Goal: Task Accomplishment & Management: Use online tool/utility

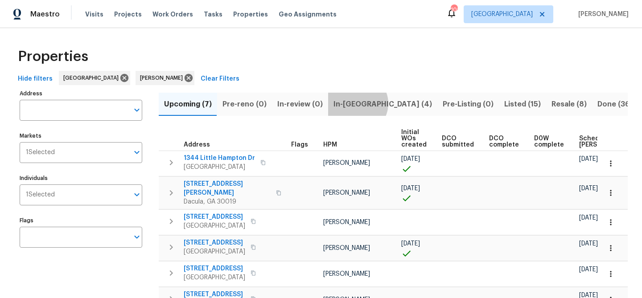
click at [353, 104] on span "In-[GEOGRAPHIC_DATA] (4)" at bounding box center [383, 104] width 99 height 12
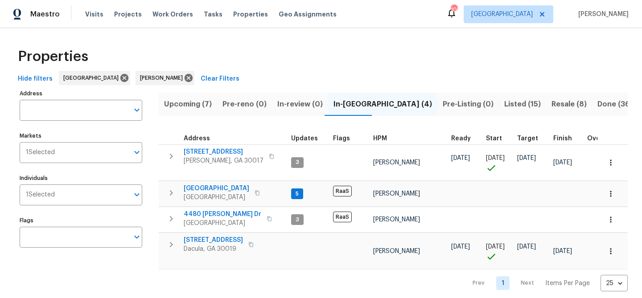
click at [178, 106] on span "Upcoming (7)" at bounding box center [188, 104] width 48 height 12
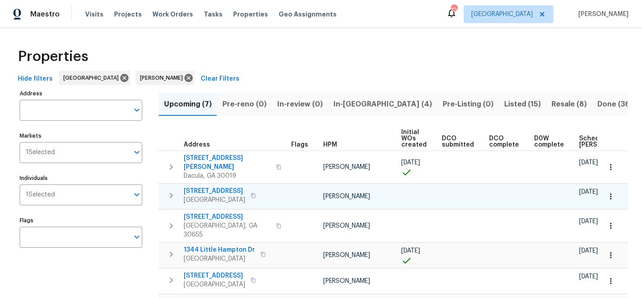
scroll to position [0, 98]
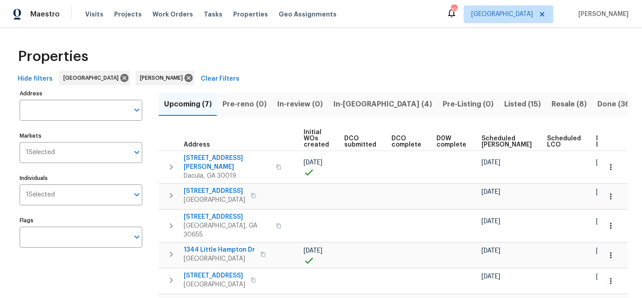
click at [597, 143] on span "Ready Date" at bounding box center [607, 142] width 20 height 12
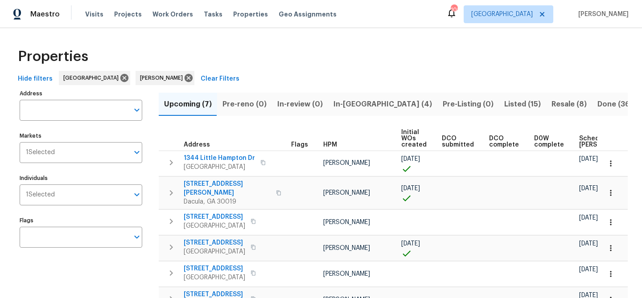
scroll to position [0, 108]
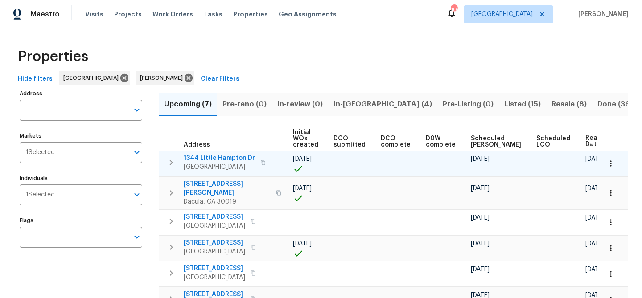
click at [266, 164] on icon "button" at bounding box center [263, 162] width 5 height 5
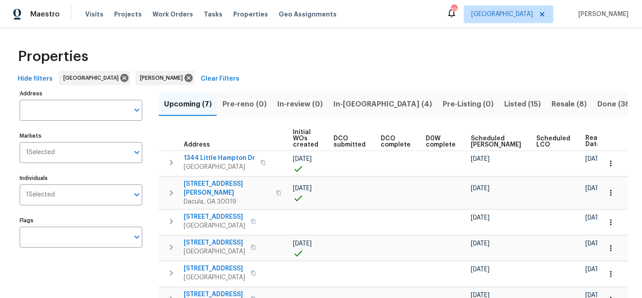
click at [337, 106] on span "In-reno (4)" at bounding box center [383, 104] width 99 height 12
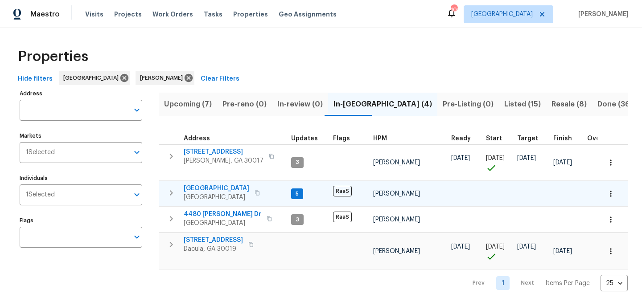
click at [197, 188] on span "[GEOGRAPHIC_DATA]" at bounding box center [217, 188] width 66 height 9
click at [253, 244] on icon "button" at bounding box center [251, 245] width 4 height 5
click at [173, 245] on icon "button" at bounding box center [171, 245] width 11 height 11
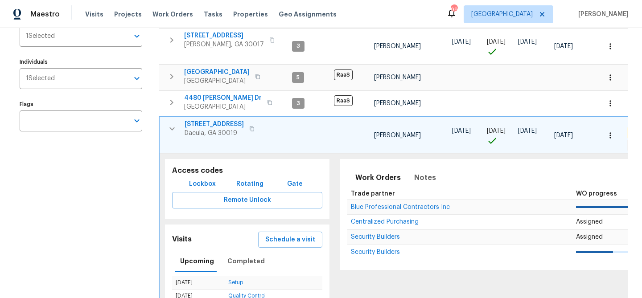
scroll to position [119, 0]
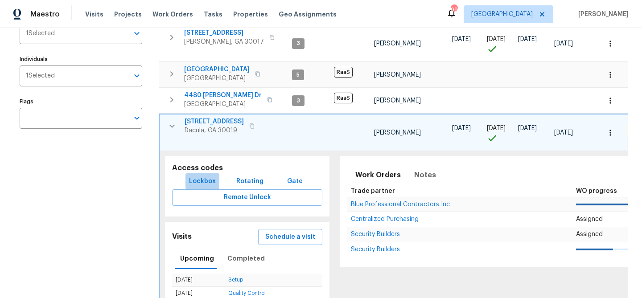
click at [205, 180] on span "Lockbox" at bounding box center [202, 181] width 27 height 11
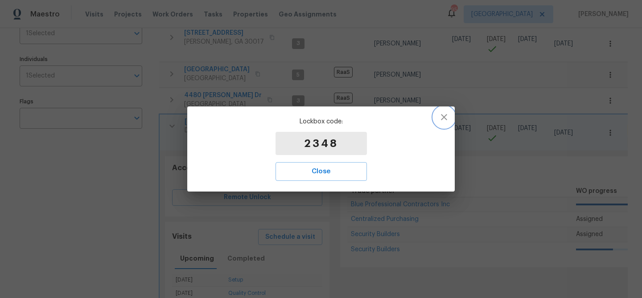
click at [445, 114] on icon "button" at bounding box center [444, 117] width 11 height 11
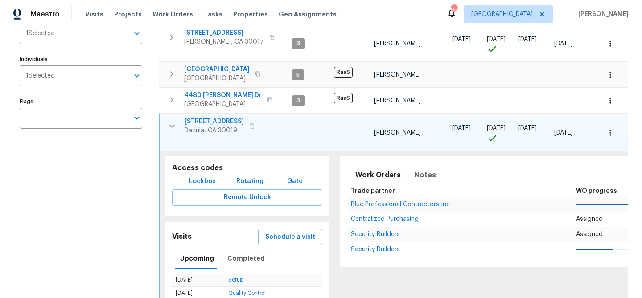
click at [175, 125] on icon "button" at bounding box center [172, 126] width 11 height 11
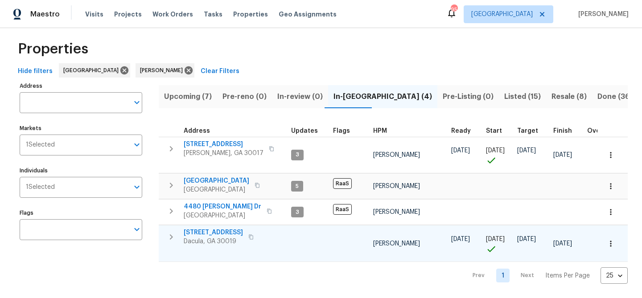
scroll to position [8, 0]
click at [202, 182] on span "[GEOGRAPHIC_DATA]" at bounding box center [217, 181] width 66 height 9
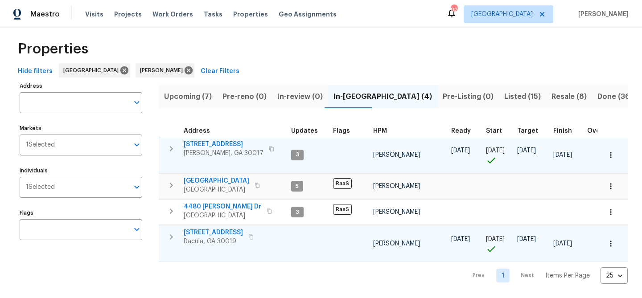
click at [199, 141] on span "2579 Middleton Way" at bounding box center [224, 144] width 80 height 9
click at [266, 150] on button "button" at bounding box center [271, 149] width 11 height 12
click at [169, 147] on icon "button" at bounding box center [171, 149] width 11 height 11
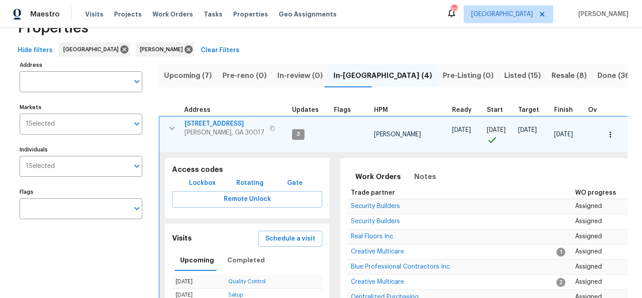
scroll to position [31, 0]
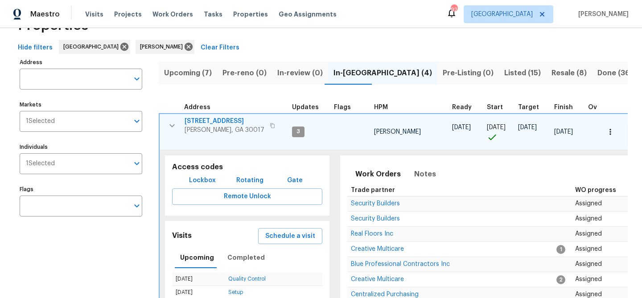
click at [195, 180] on span "Lockbox" at bounding box center [202, 180] width 27 height 11
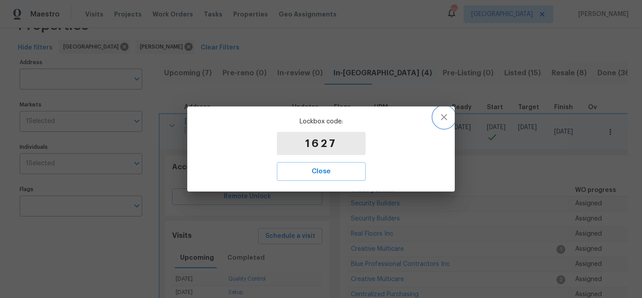
click at [443, 119] on icon "button" at bounding box center [444, 117] width 6 height 6
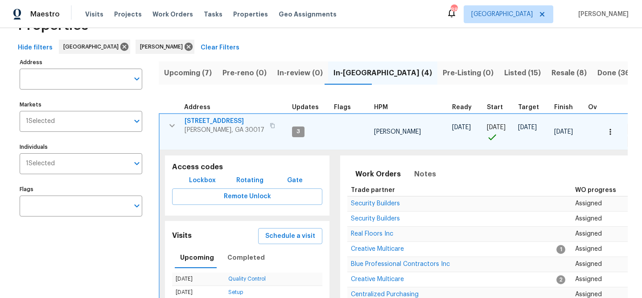
click at [176, 125] on icon "button" at bounding box center [172, 125] width 11 height 11
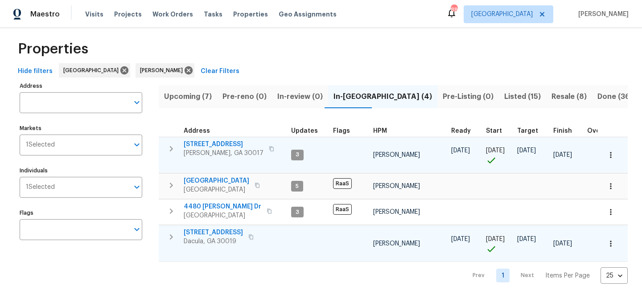
scroll to position [8, 0]
click at [227, 142] on span "2579 Middleton Way" at bounding box center [224, 144] width 80 height 9
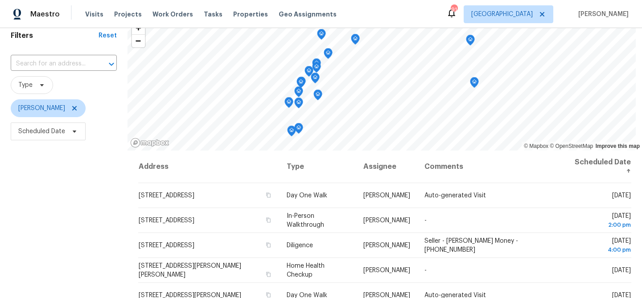
scroll to position [37, 0]
click at [55, 108] on span "[PERSON_NAME]" at bounding box center [41, 108] width 47 height 9
click at [57, 136] on input "search" at bounding box center [62, 137] width 95 height 18
click at [58, 170] on div "Filters Reset ​ Type Michael Durham Scheduled Date" at bounding box center [64, 203] width 128 height 373
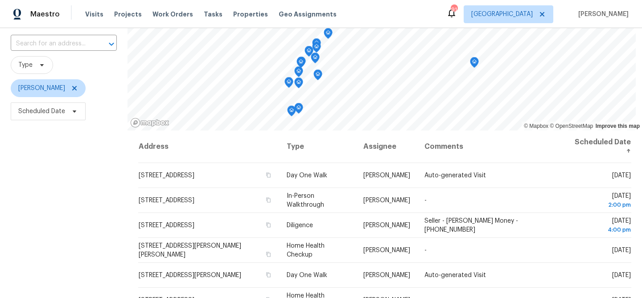
scroll to position [58, 0]
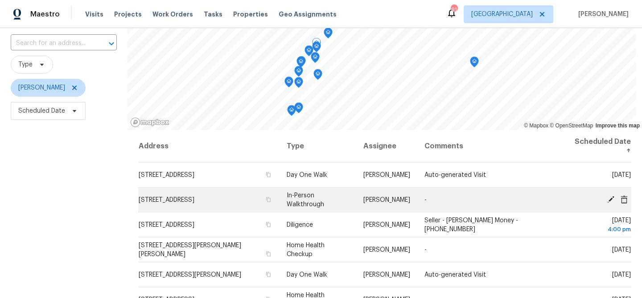
click at [623, 195] on td "Mon, Sep 22 2:00 pm" at bounding box center [599, 200] width 66 height 25
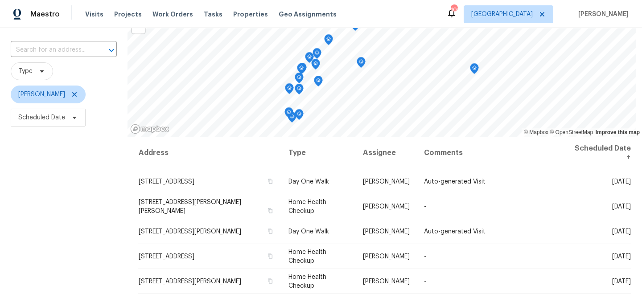
scroll to position [129, 0]
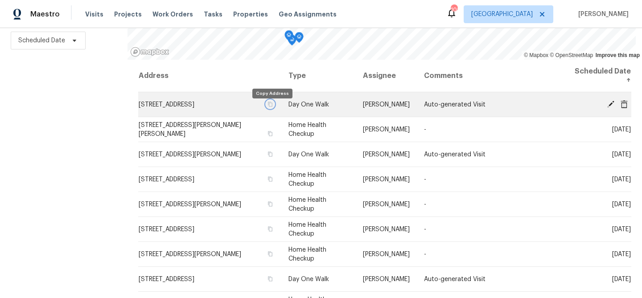
click at [270, 108] on button "button" at bounding box center [270, 104] width 8 height 8
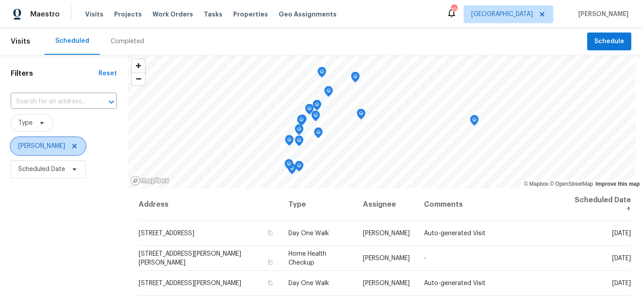
click at [55, 151] on span "[PERSON_NAME]" at bounding box center [48, 146] width 75 height 18
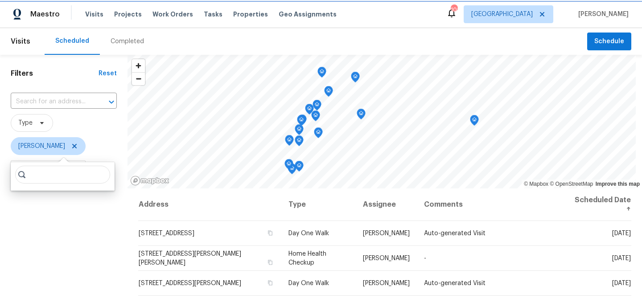
click at [77, 142] on span "[PERSON_NAME]" at bounding box center [48, 146] width 75 height 18
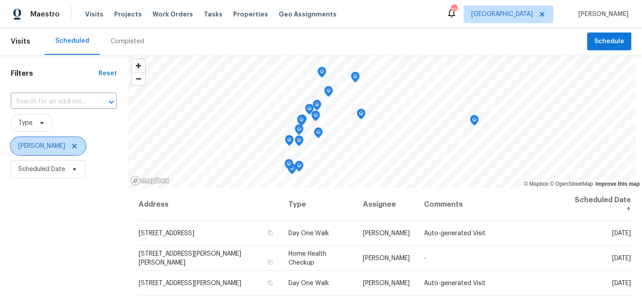
click at [76, 146] on icon at bounding box center [74, 146] width 4 height 4
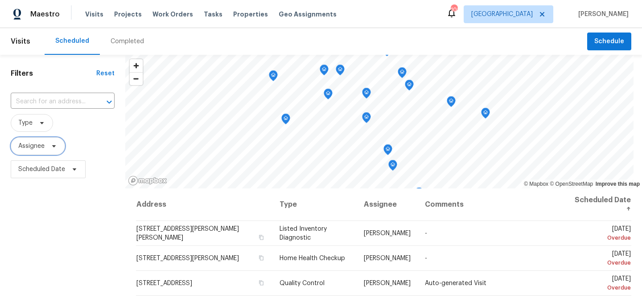
click at [47, 145] on span "Assignee" at bounding box center [38, 146] width 54 height 18
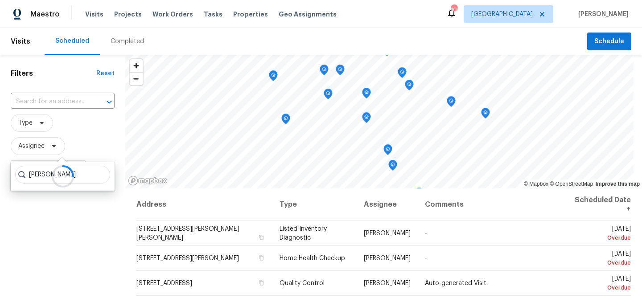
type input "samuel"
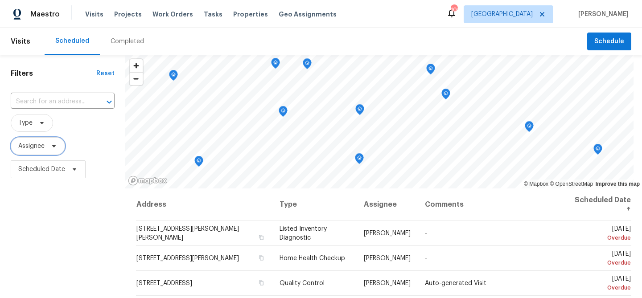
click at [47, 140] on span "Assignee" at bounding box center [38, 146] width 54 height 18
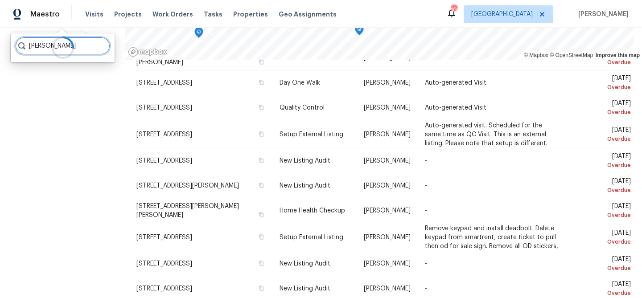
scroll to position [327, 0]
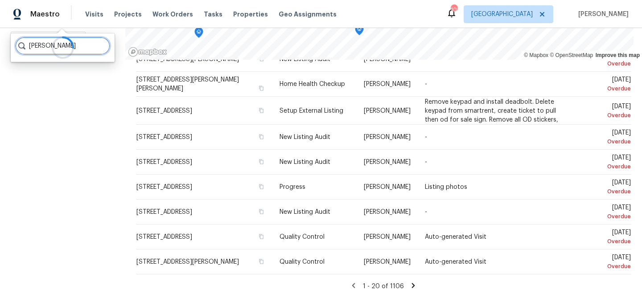
type input "samuel v"
click at [412, 286] on icon at bounding box center [413, 285] width 3 height 5
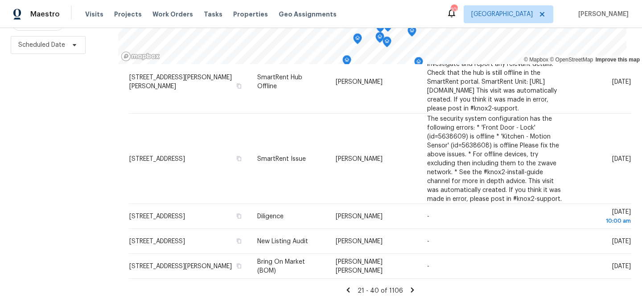
scroll to position [129, 0]
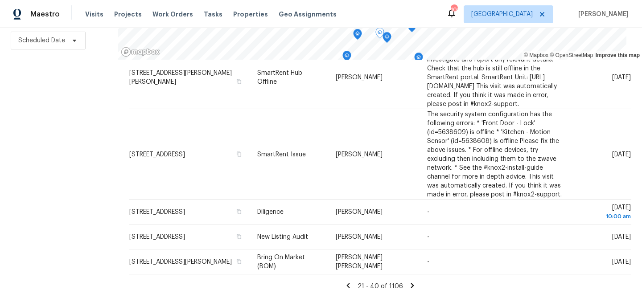
click at [413, 282] on icon at bounding box center [413, 286] width 8 height 8
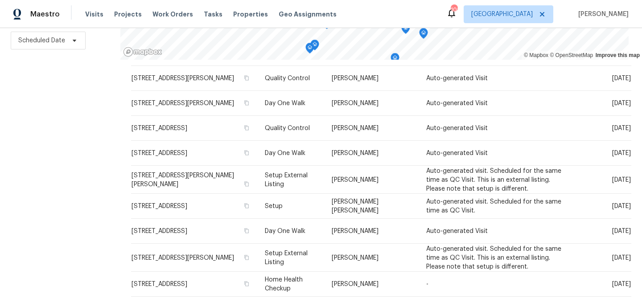
scroll to position [323, 0]
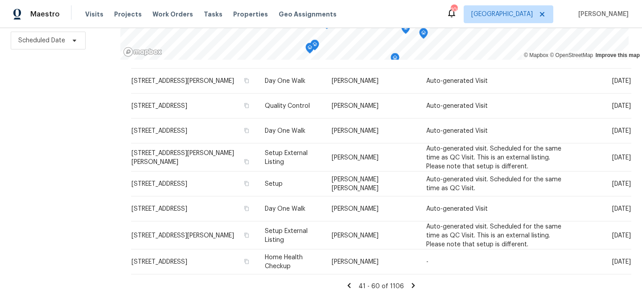
click at [417, 285] on icon at bounding box center [414, 286] width 8 height 8
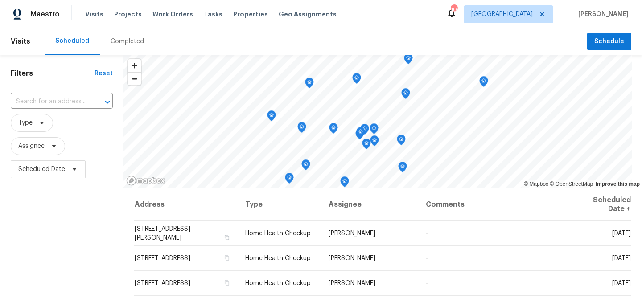
scroll to position [129, 0]
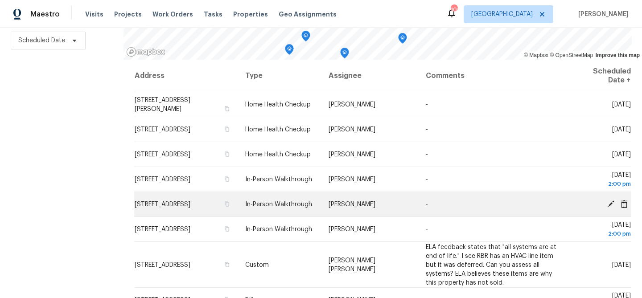
click at [625, 206] on icon at bounding box center [624, 204] width 7 height 8
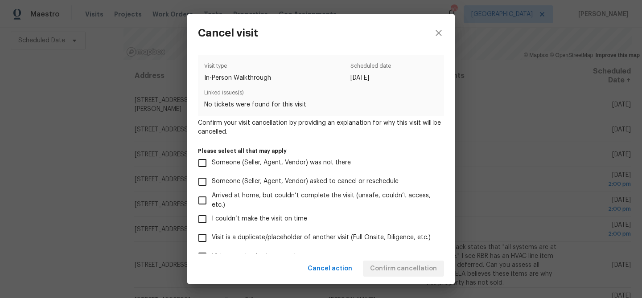
click at [231, 183] on span "Someone (Seller, Agent, Vendor) asked to cancel or reschedule" at bounding box center [305, 181] width 187 height 9
click at [212, 183] on input "Someone (Seller, Agent, Vendor) asked to cancel or reschedule" at bounding box center [202, 182] width 19 height 19
checkbox input "true"
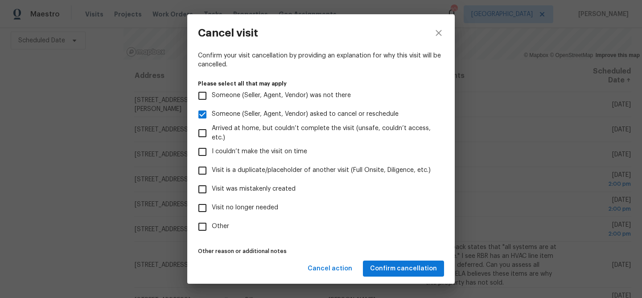
scroll to position [95, 0]
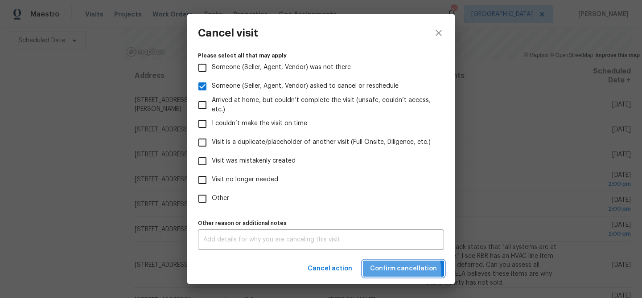
click at [398, 272] on span "Confirm cancellation" at bounding box center [403, 269] width 67 height 11
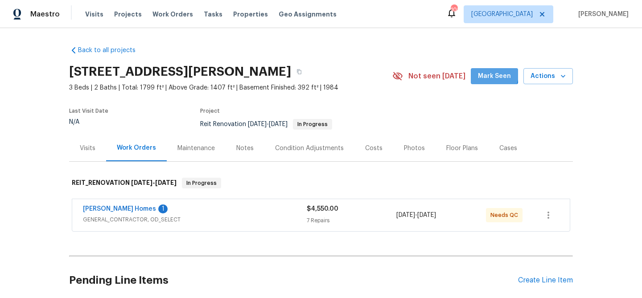
click at [493, 75] on span "Mark Seen" at bounding box center [494, 76] width 33 height 11
click at [89, 152] on div "Visits" at bounding box center [88, 148] width 16 height 9
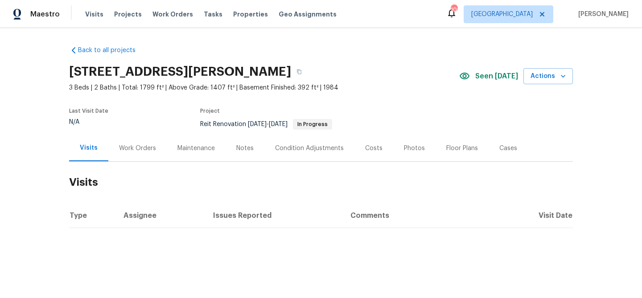
click at [252, 152] on div "Notes" at bounding box center [245, 148] width 39 height 26
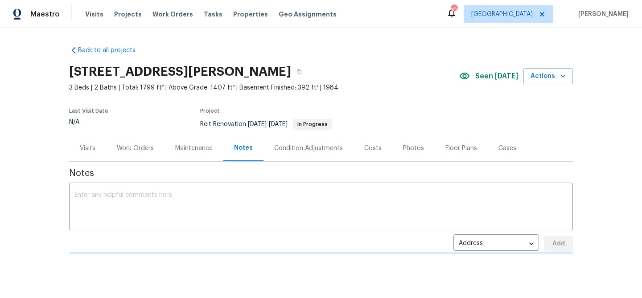
scroll to position [14, 0]
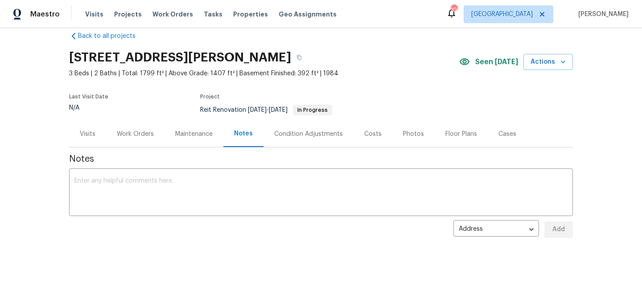
click at [126, 136] on div "Work Orders" at bounding box center [135, 134] width 37 height 9
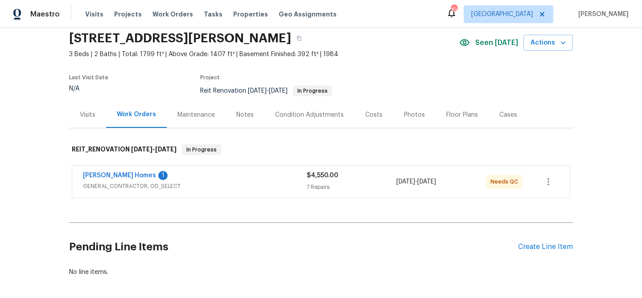
scroll to position [73, 0]
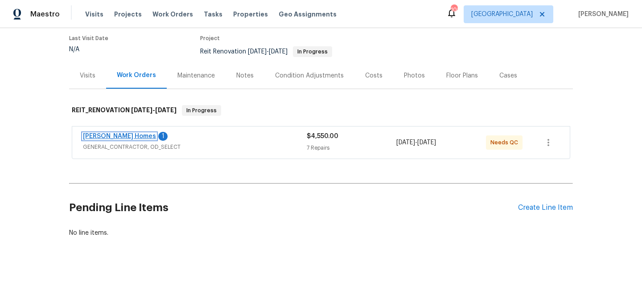
click at [121, 134] on link "Therrien Homes" at bounding box center [119, 136] width 73 height 6
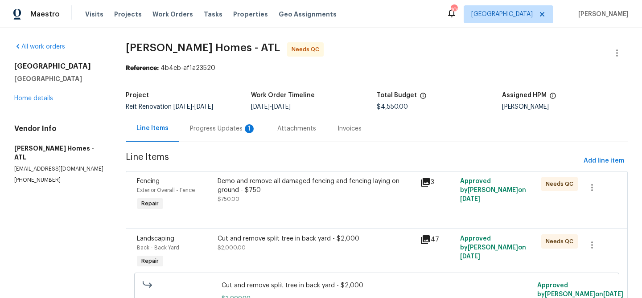
click at [202, 126] on div "Progress Updates 1" at bounding box center [223, 128] width 66 height 9
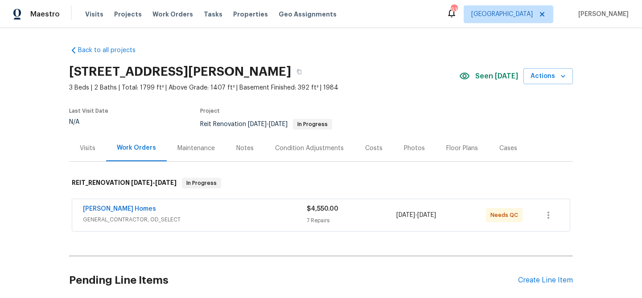
click at [222, 213] on div "[PERSON_NAME] Homes" at bounding box center [195, 210] width 224 height 11
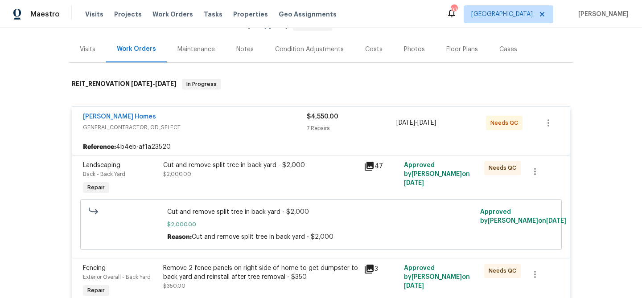
scroll to position [99, 0]
click at [120, 116] on link "[PERSON_NAME] Homes" at bounding box center [119, 116] width 73 height 6
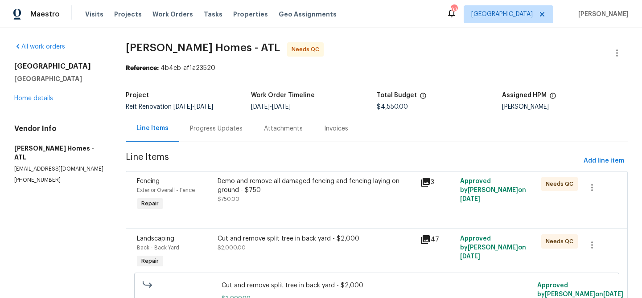
click at [219, 129] on div "Progress Updates" at bounding box center [216, 128] width 53 height 9
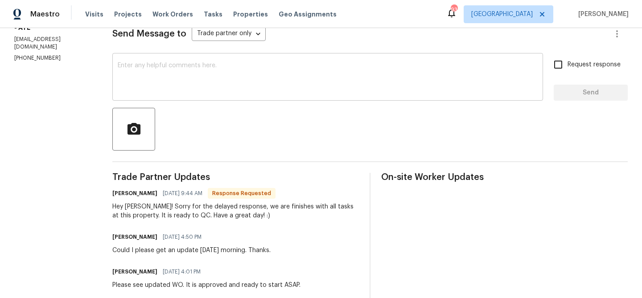
scroll to position [132, 0]
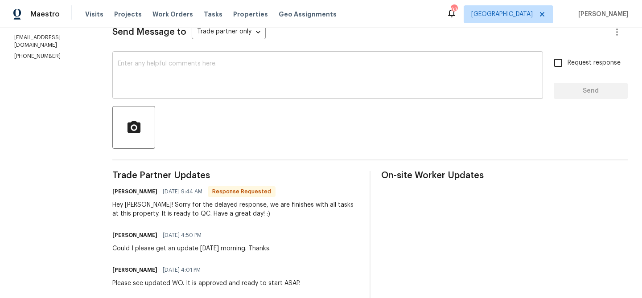
click at [245, 83] on textarea at bounding box center [328, 76] width 420 height 31
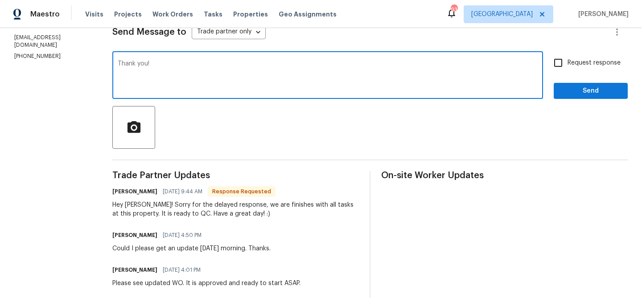
type textarea "Thank you!"
click at [577, 95] on span "Send" at bounding box center [591, 91] width 60 height 11
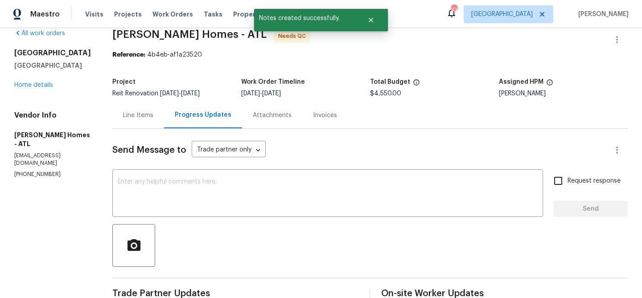
scroll to position [0, 0]
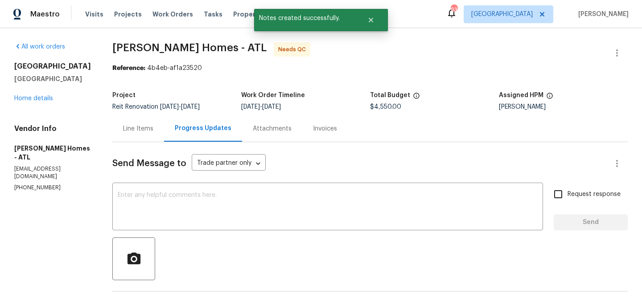
click at [124, 128] on div "Line Items" at bounding box center [138, 128] width 30 height 9
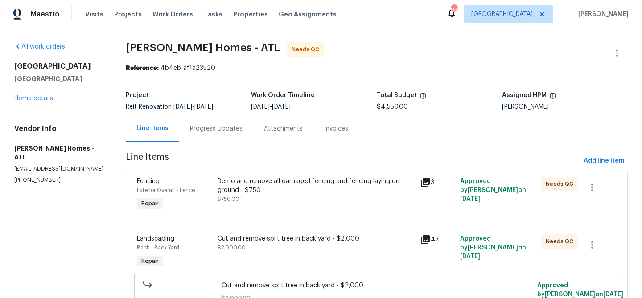
click at [307, 199] on div "Demo and remove all damaged fencing and fencing laying on ground - $750 $750.00" at bounding box center [316, 190] width 197 height 27
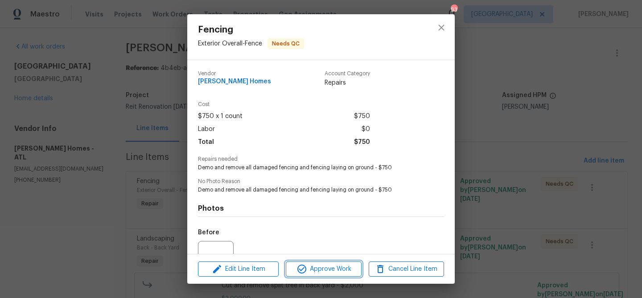
click at [335, 269] on span "Approve Work" at bounding box center [324, 269] width 70 height 11
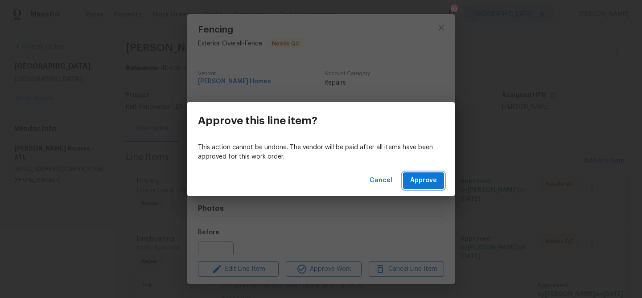
click at [425, 177] on span "Approve" at bounding box center [423, 180] width 27 height 11
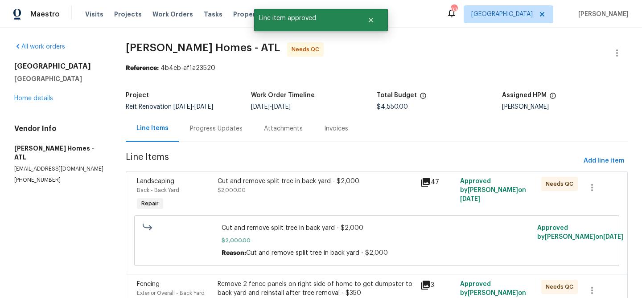
click at [350, 195] on div "Cut and remove split tree in back yard - $2,000 $2,000.00" at bounding box center [316, 194] width 202 height 41
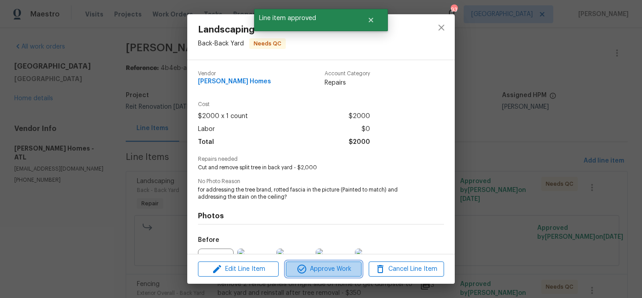
click at [354, 272] on span "Approve Work" at bounding box center [324, 269] width 70 height 11
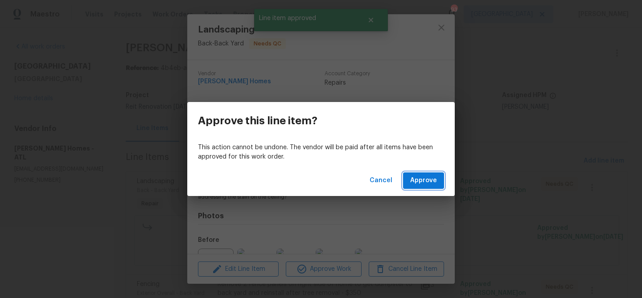
click at [427, 182] on span "Approve" at bounding box center [423, 180] width 27 height 11
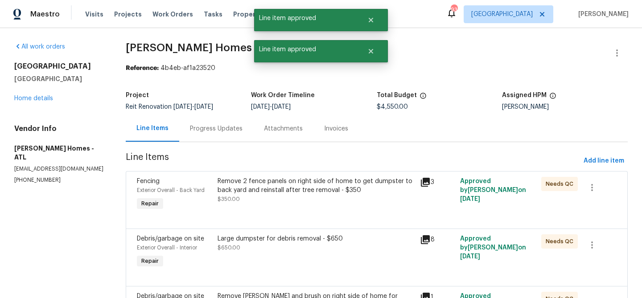
click at [332, 197] on div "Remove 2 fence panels on right side of home to get dumpster to back yard and re…" at bounding box center [316, 190] width 197 height 27
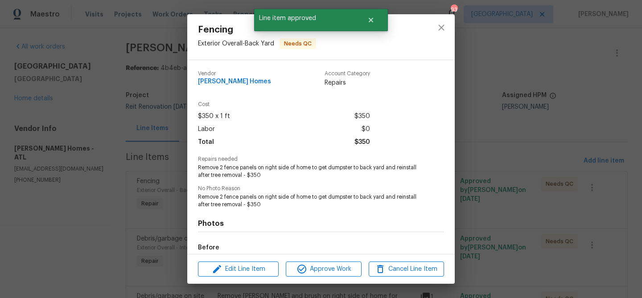
scroll to position [105, 0]
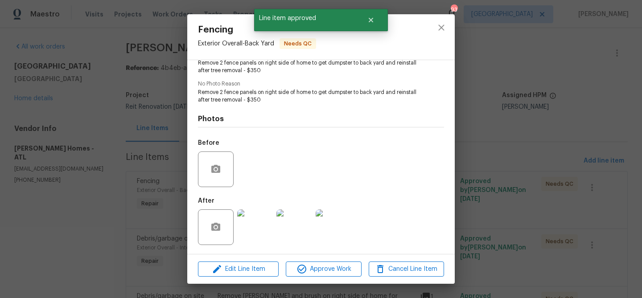
click at [241, 240] on img at bounding box center [255, 228] width 36 height 36
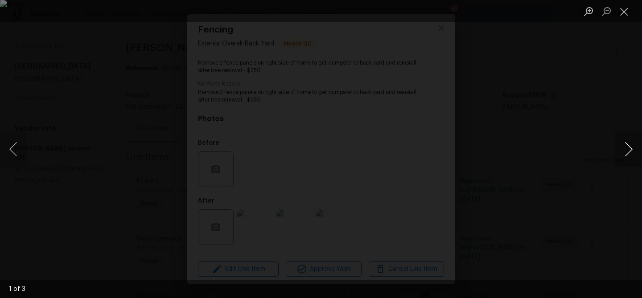
click at [633, 149] on button "Next image" at bounding box center [629, 150] width 27 height 36
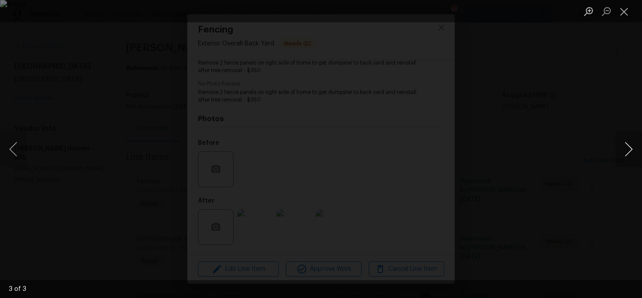
click at [633, 149] on button "Next image" at bounding box center [629, 150] width 27 height 36
click at [622, 18] on button "Close lightbox" at bounding box center [625, 12] width 18 height 16
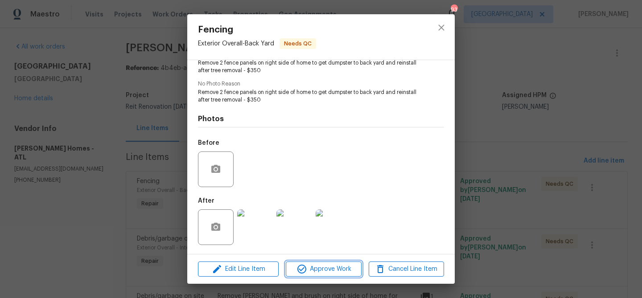
click at [338, 265] on span "Approve Work" at bounding box center [324, 269] width 70 height 11
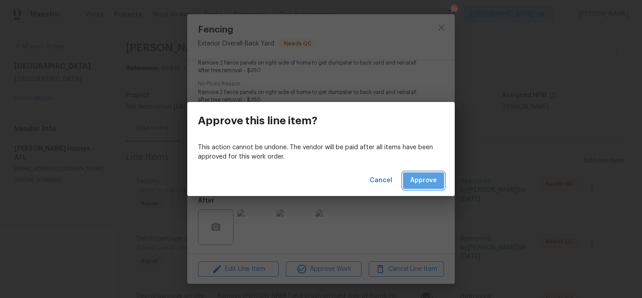
click at [417, 182] on span "Approve" at bounding box center [423, 180] width 27 height 11
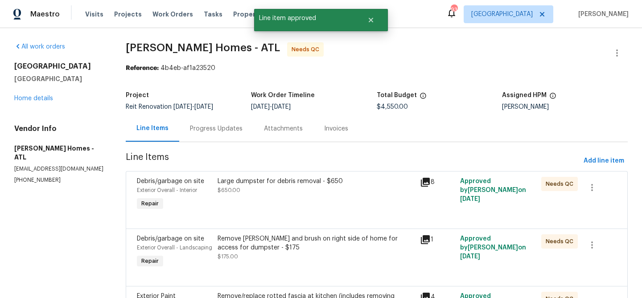
click at [346, 190] on div "Large dumpster for debris removal - $650 $650.00" at bounding box center [316, 186] width 197 height 18
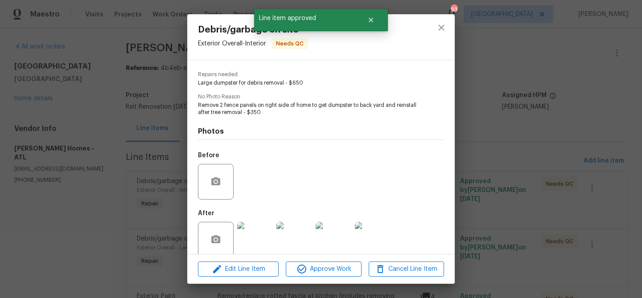
scroll to position [97, 0]
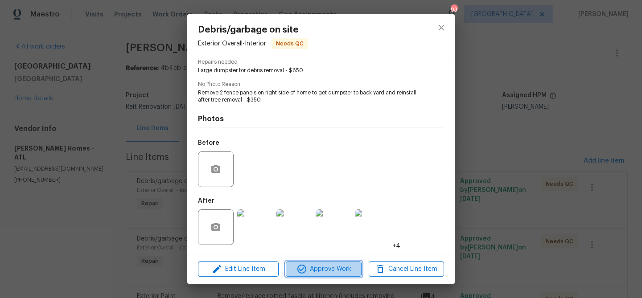
click at [341, 273] on span "Approve Work" at bounding box center [324, 269] width 70 height 11
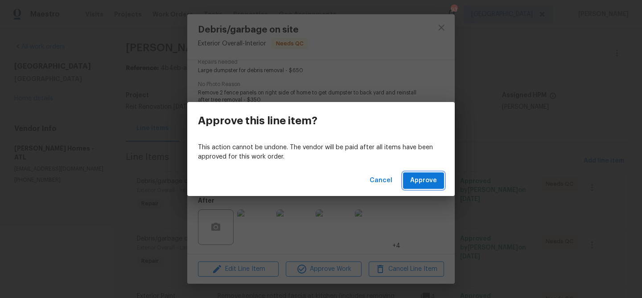
click at [435, 178] on span "Approve" at bounding box center [423, 180] width 27 height 11
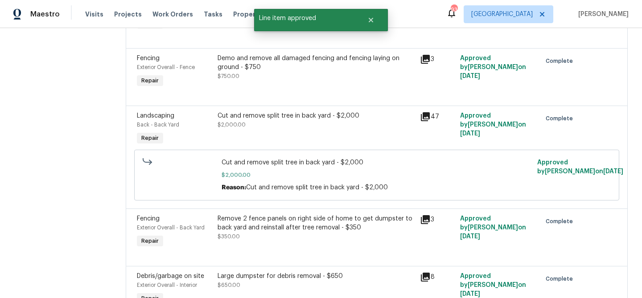
scroll to position [294, 0]
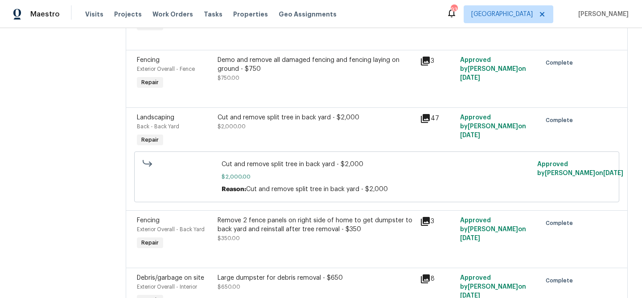
click at [288, 130] on div "Cut and remove split tree in back yard - $2,000 $2,000.00" at bounding box center [316, 122] width 197 height 18
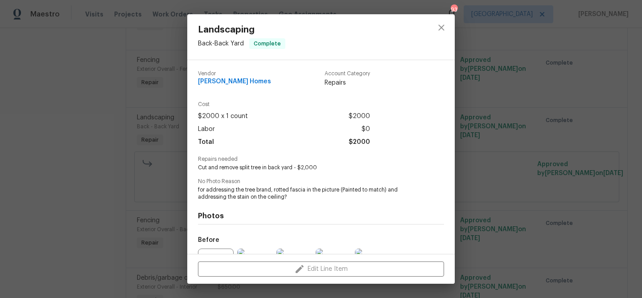
scroll to position [97, 0]
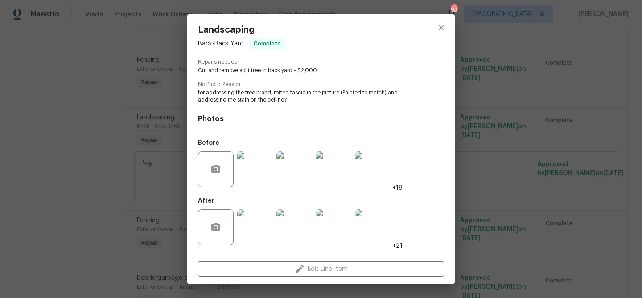
click at [258, 170] on img at bounding box center [255, 170] width 36 height 36
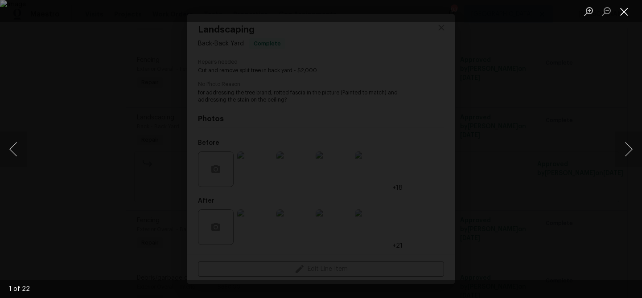
click at [629, 12] on button "Close lightbox" at bounding box center [625, 12] width 18 height 16
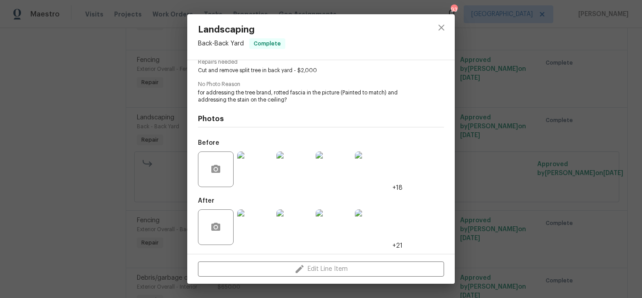
click at [261, 236] on img at bounding box center [255, 228] width 36 height 36
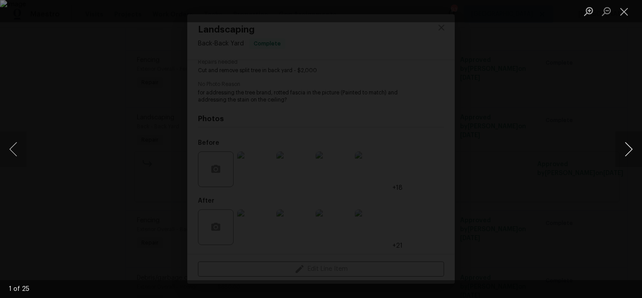
click at [624, 146] on button "Next image" at bounding box center [629, 150] width 27 height 36
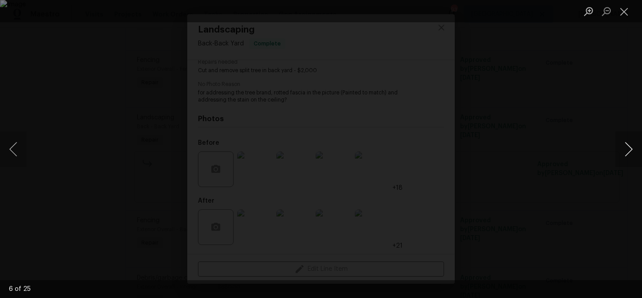
click at [624, 146] on button "Next image" at bounding box center [629, 150] width 27 height 36
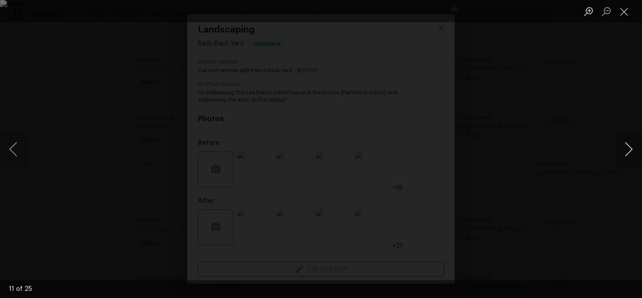
click at [624, 146] on button "Next image" at bounding box center [629, 150] width 27 height 36
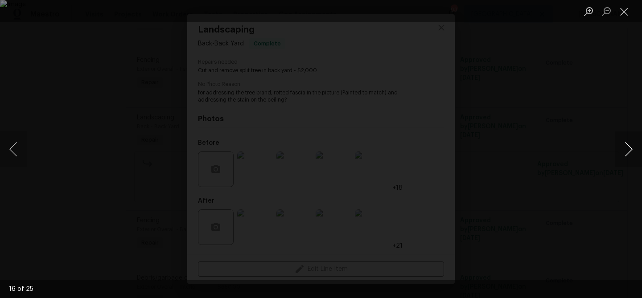
click at [624, 146] on button "Next image" at bounding box center [629, 150] width 27 height 36
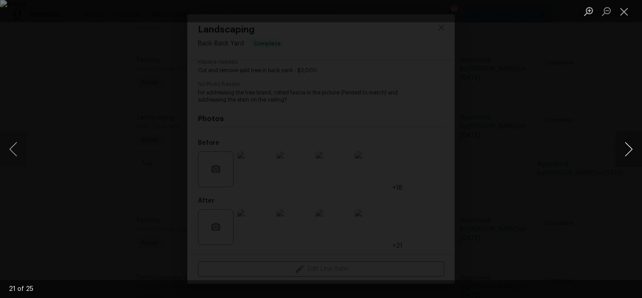
click at [624, 146] on button "Next image" at bounding box center [629, 150] width 27 height 36
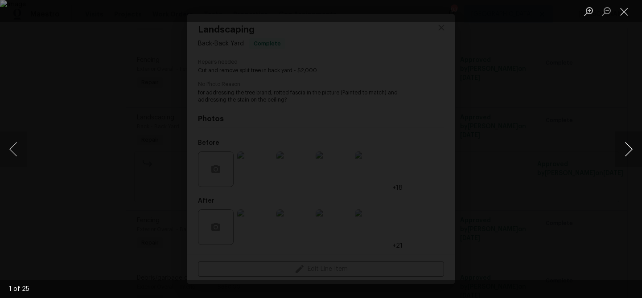
click at [624, 146] on button "Next image" at bounding box center [629, 150] width 27 height 36
click at [625, 20] on li "Lightbox" at bounding box center [625, 11] width 18 height 22
click at [622, 14] on button "Close lightbox" at bounding box center [625, 12] width 18 height 16
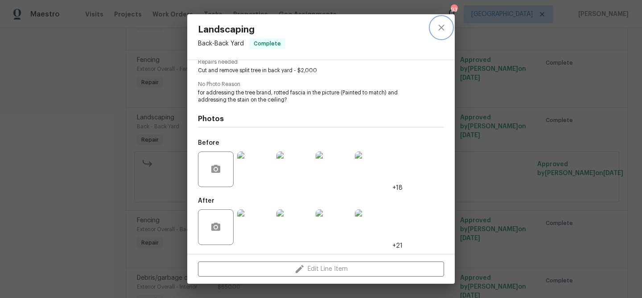
click at [441, 27] on icon "close" at bounding box center [442, 28] width 6 height 6
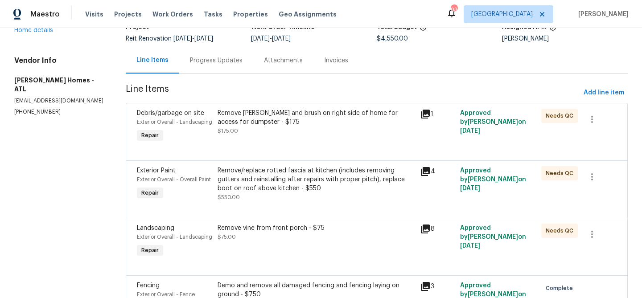
scroll to position [71, 0]
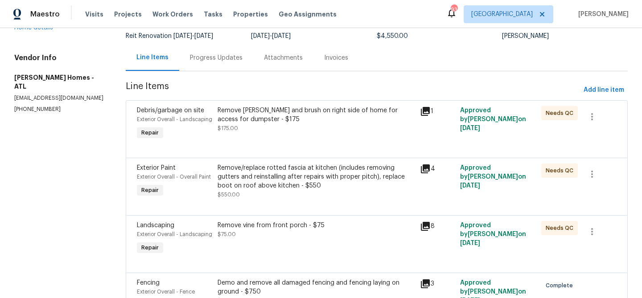
click at [299, 130] on div "Remove bush and brush on right side of home for access for dumpster - $175 $175…" at bounding box center [316, 119] width 197 height 27
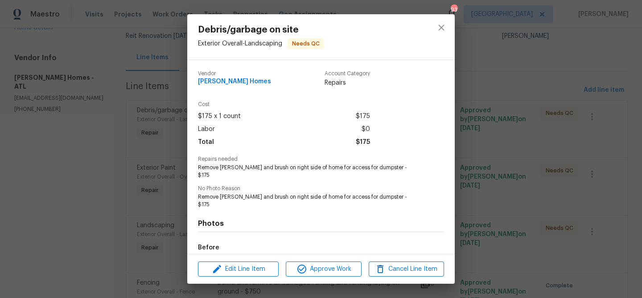
scroll to position [90, 0]
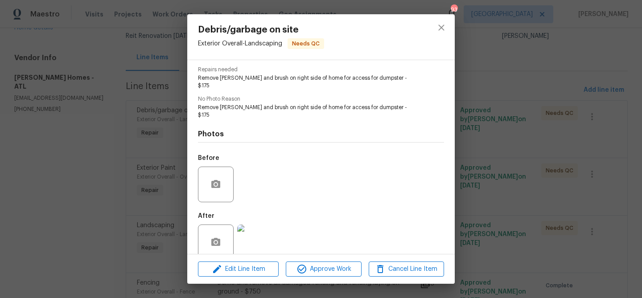
click at [264, 229] on img at bounding box center [255, 243] width 36 height 36
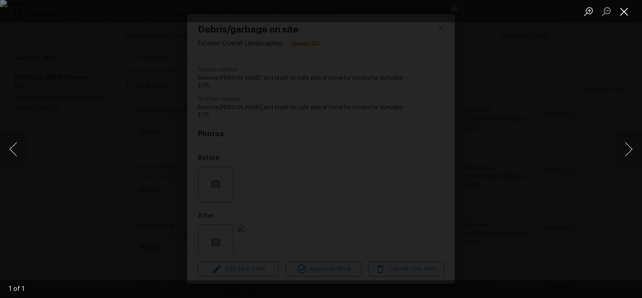
click at [622, 12] on button "Close lightbox" at bounding box center [625, 12] width 18 height 16
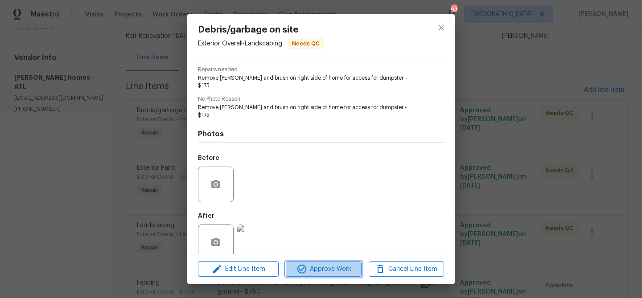
click at [330, 271] on span "Approve Work" at bounding box center [324, 269] width 70 height 11
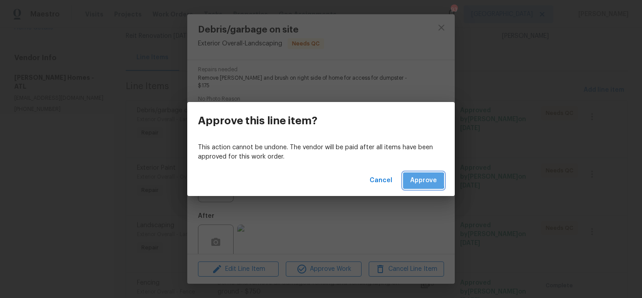
click at [416, 181] on span "Approve" at bounding box center [423, 180] width 27 height 11
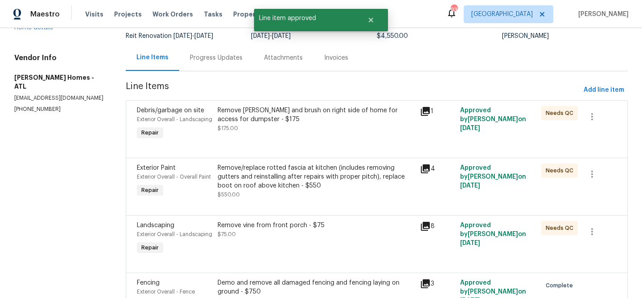
scroll to position [0, 0]
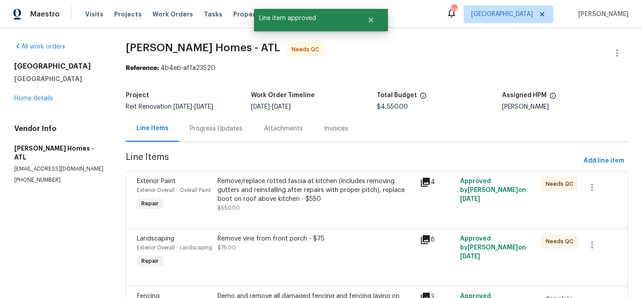
click at [315, 203] on div "Remove/replace rotted fascia at kitchen (includes removing gutters and reinstal…" at bounding box center [316, 190] width 197 height 27
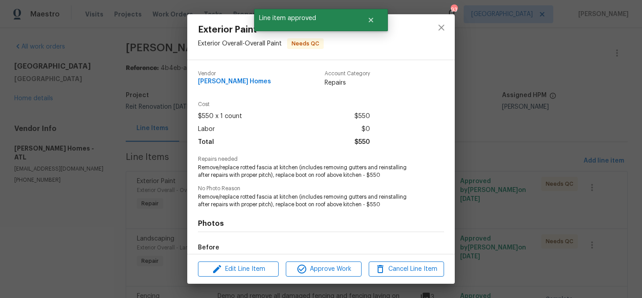
scroll to position [105, 0]
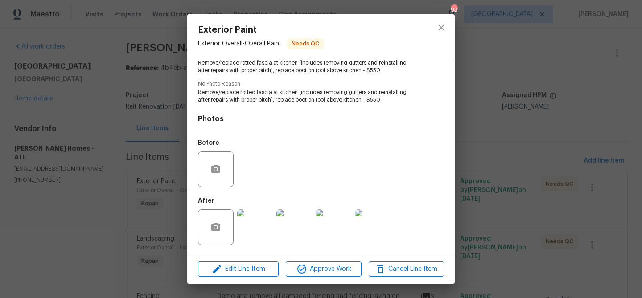
click at [484, 149] on div "Exterior Paint Exterior Overall - Overall Paint Needs QC Vendor Therrien Homes …" at bounding box center [321, 149] width 642 height 298
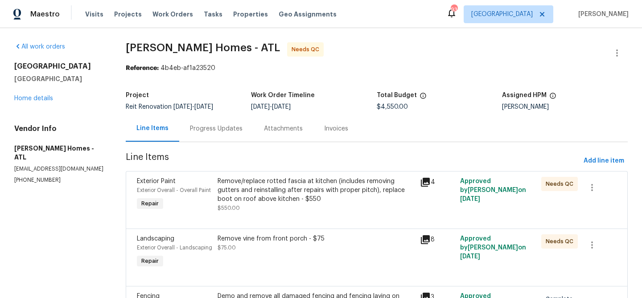
click at [426, 181] on icon at bounding box center [425, 182] width 9 height 9
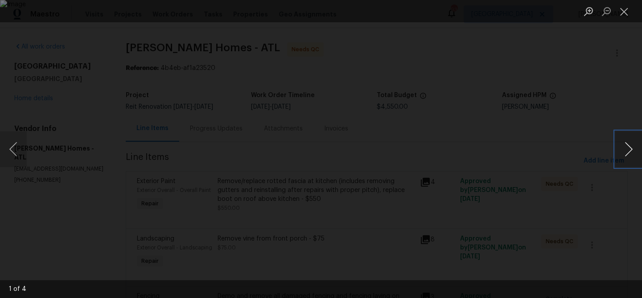
click at [625, 145] on button "Next image" at bounding box center [629, 150] width 27 height 36
click at [627, 141] on button "Next image" at bounding box center [629, 150] width 27 height 36
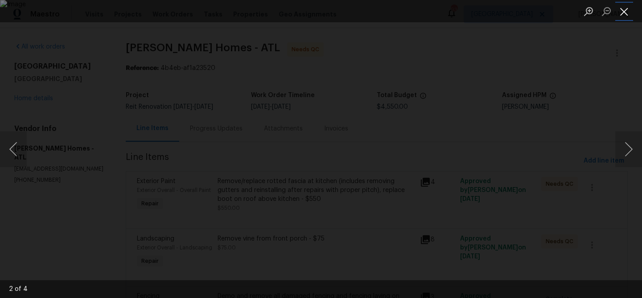
click at [630, 11] on button "Close lightbox" at bounding box center [625, 12] width 18 height 16
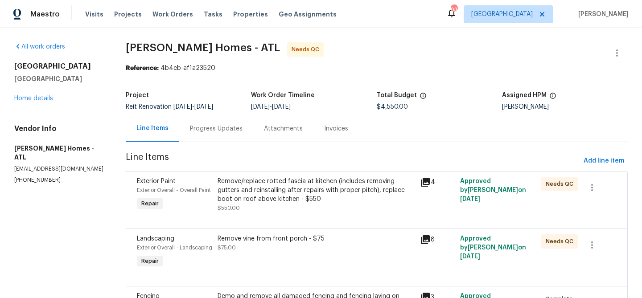
click at [307, 211] on div "Remove/replace rotted fascia at kitchen (includes removing gutters and reinstal…" at bounding box center [316, 195] width 197 height 36
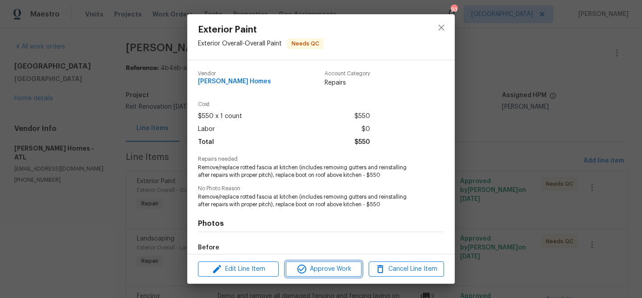
click at [327, 268] on span "Approve Work" at bounding box center [324, 269] width 70 height 11
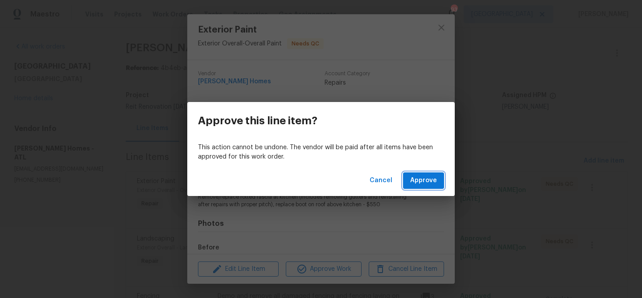
click at [418, 188] on button "Approve" at bounding box center [423, 181] width 41 height 17
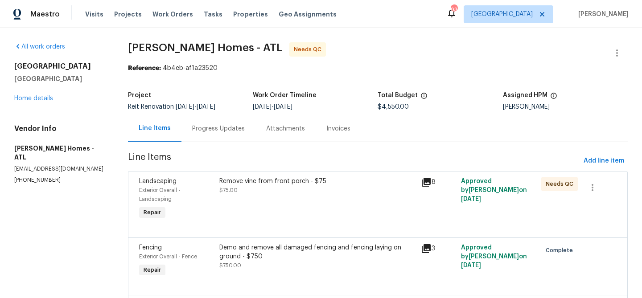
click at [315, 207] on div "Remove vine from front porch - $75 $75.00" at bounding box center [317, 199] width 201 height 50
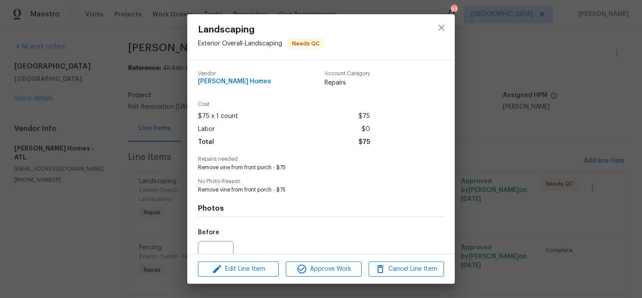
scroll to position [90, 0]
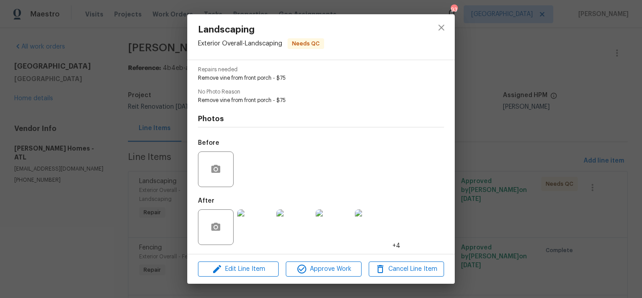
click at [265, 228] on img at bounding box center [255, 228] width 36 height 36
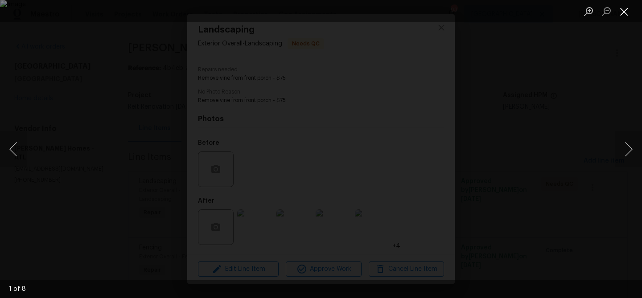
click at [618, 9] on button "Close lightbox" at bounding box center [625, 12] width 18 height 16
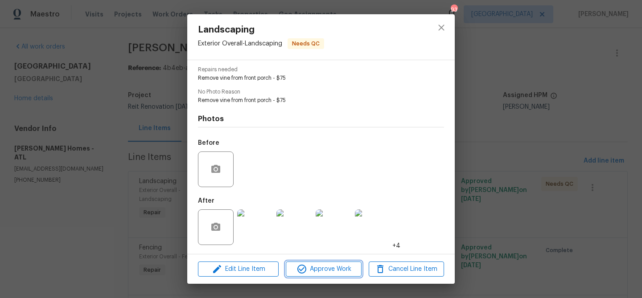
click at [342, 271] on span "Approve Work" at bounding box center [324, 269] width 70 height 11
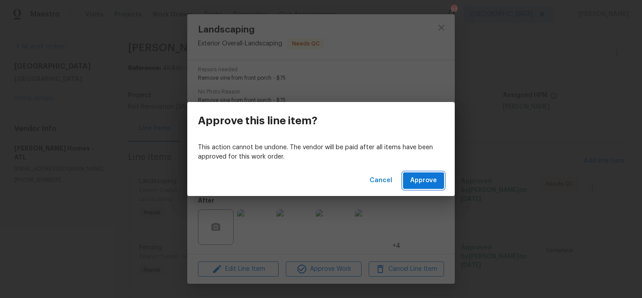
click at [424, 176] on span "Approve" at bounding box center [423, 180] width 27 height 11
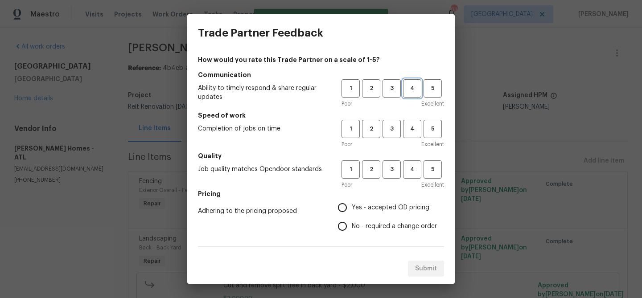
click at [406, 84] on span "4" at bounding box center [412, 88] width 17 height 10
drag, startPoint x: 414, startPoint y: 136, endPoint x: 403, endPoint y: 169, distance: 35.1
click at [413, 137] on button "4" at bounding box center [412, 129] width 18 height 18
drag, startPoint x: 412, startPoint y: 168, endPoint x: 364, endPoint y: 190, distance: 52.9
click at [412, 168] on span "4" at bounding box center [412, 170] width 17 height 10
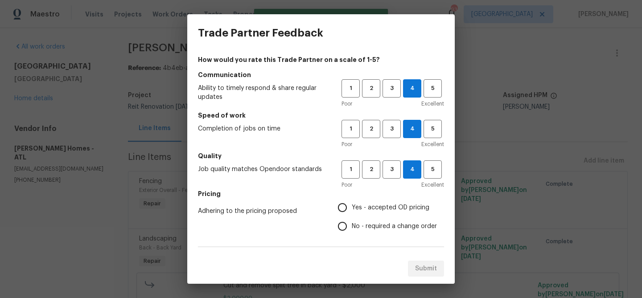
click at [345, 208] on input "Yes - accepted OD pricing" at bounding box center [342, 208] width 19 height 19
radio input "true"
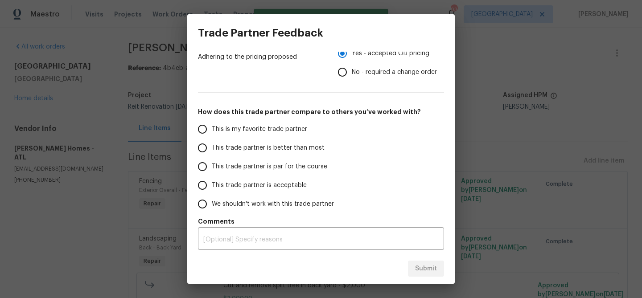
click at [314, 143] on label "This trade partner is better than most" at bounding box center [263, 148] width 141 height 19
click at [212, 143] on input "This trade partner is better than most" at bounding box center [202, 148] width 19 height 19
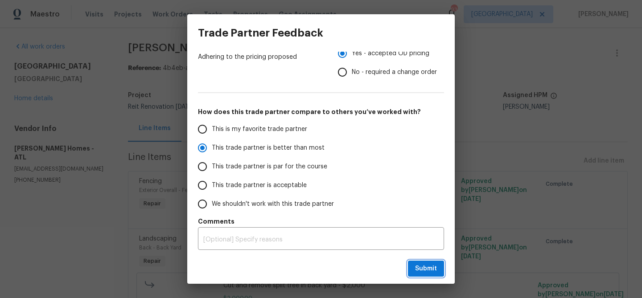
click at [423, 265] on span "Submit" at bounding box center [426, 269] width 22 height 11
radio input "true"
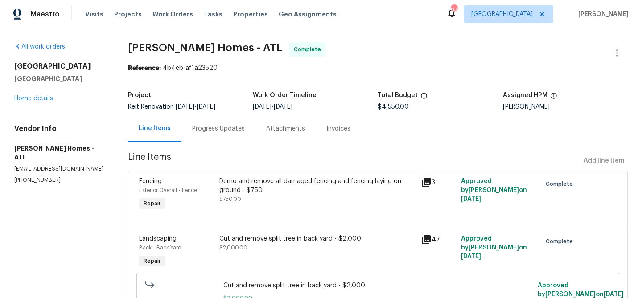
radio input "false"
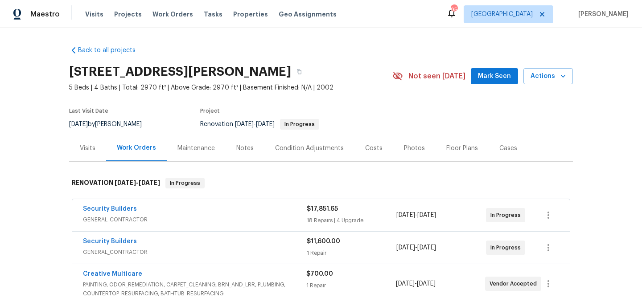
click at [492, 71] on span "Mark Seen" at bounding box center [494, 76] width 33 height 11
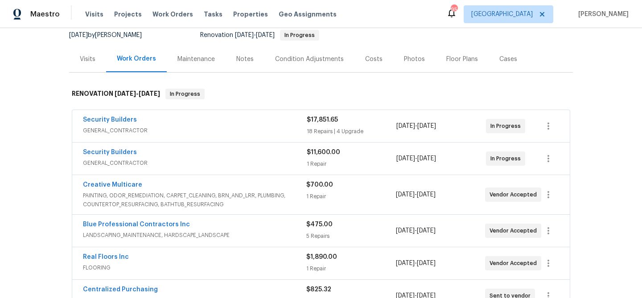
scroll to position [91, 0]
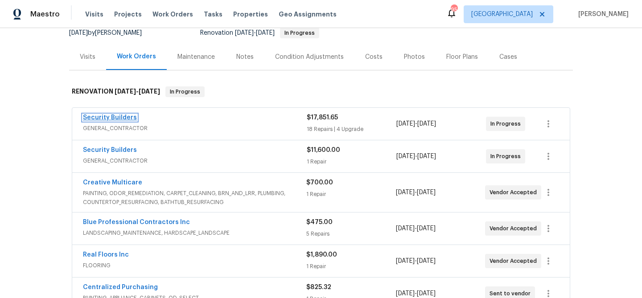
click at [104, 116] on link "Security Builders" at bounding box center [110, 118] width 54 height 6
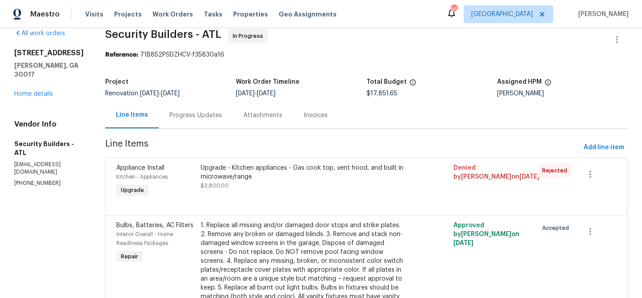
scroll to position [16, 0]
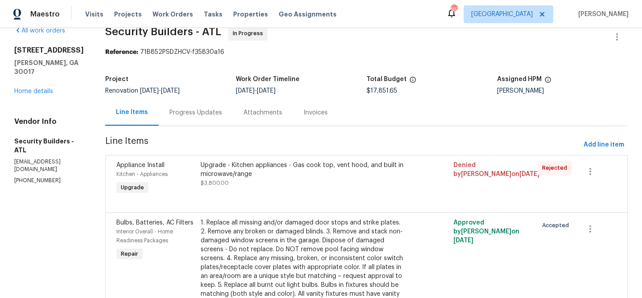
click at [324, 171] on div "Upgrade - Kitchen appliances - Gas cook top, vent hood, and built in microwave/…" at bounding box center [304, 170] width 206 height 18
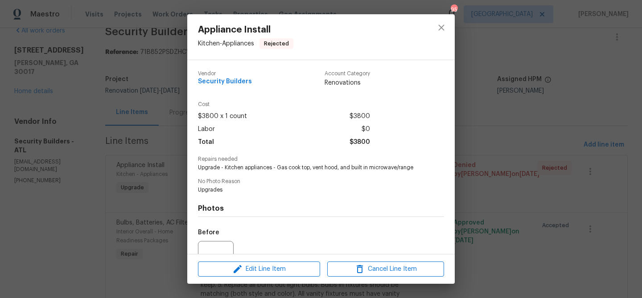
click at [472, 191] on div "Appliance Install Kitchen - Appliances Rejected Vendor Security Builders Accoun…" at bounding box center [321, 149] width 642 height 298
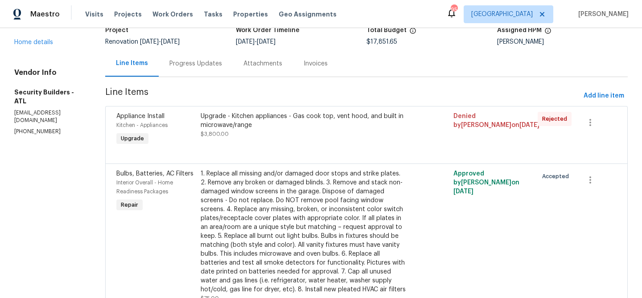
scroll to position [0, 0]
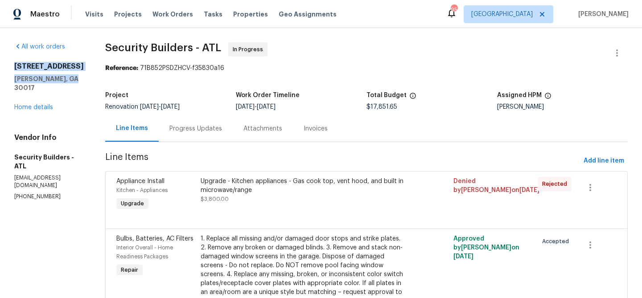
drag, startPoint x: 15, startPoint y: 65, endPoint x: 75, endPoint y: 77, distance: 61.0
click at [75, 77] on div "2579 Middleton Way Grayson, GA 30017" at bounding box center [49, 77] width 70 height 30
click at [74, 97] on div "2579 Middleton Way Grayson, GA 30017 Home details" at bounding box center [49, 87] width 70 height 50
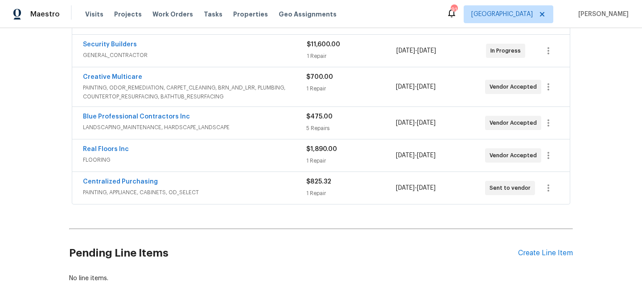
scroll to position [207, 0]
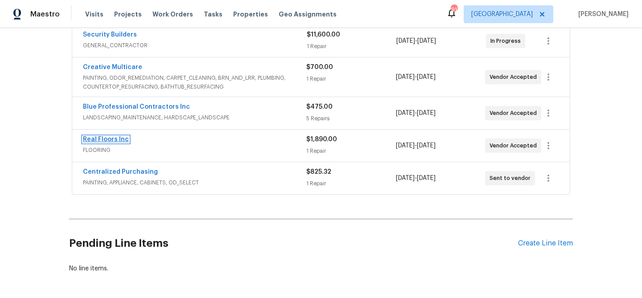
click at [117, 137] on link "Real Floors Inc" at bounding box center [106, 140] width 46 height 6
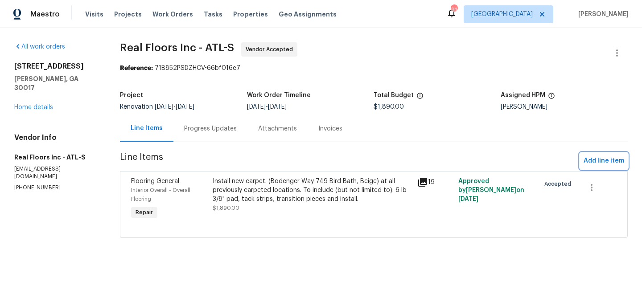
click at [601, 162] on span "Add line item" at bounding box center [604, 161] width 41 height 11
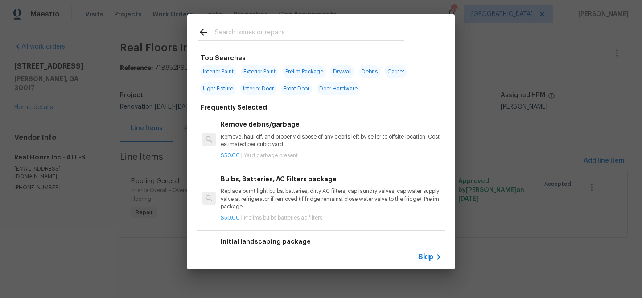
click at [421, 257] on span "Skip" at bounding box center [425, 257] width 15 height 9
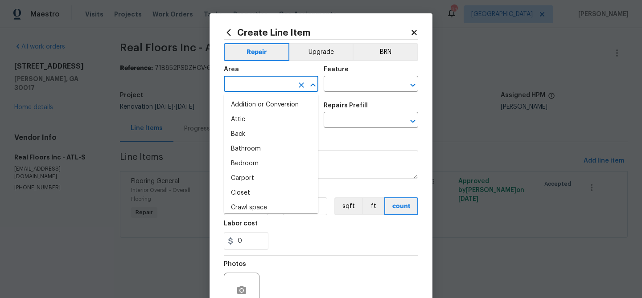
click at [275, 78] on input "text" at bounding box center [259, 85] width 70 height 14
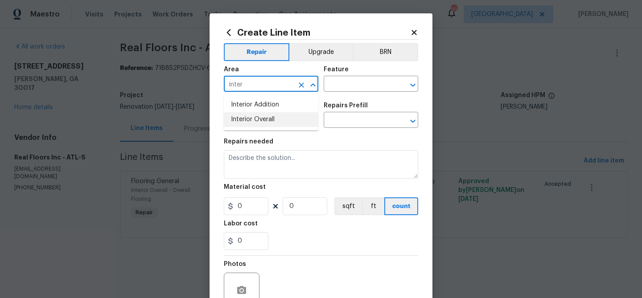
drag, startPoint x: 273, startPoint y: 116, endPoint x: 281, endPoint y: 109, distance: 10.5
click at [273, 116] on li "Interior Overall" at bounding box center [271, 119] width 95 height 15
type input "Interior Overall"
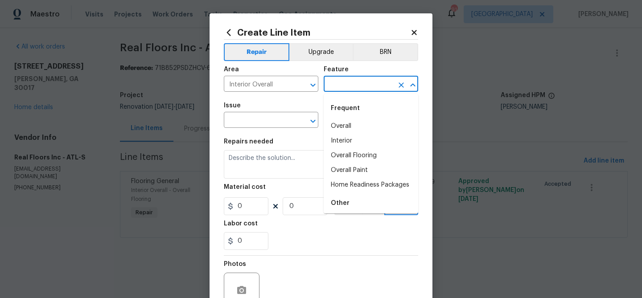
click at [327, 84] on input "text" at bounding box center [359, 85] width 70 height 14
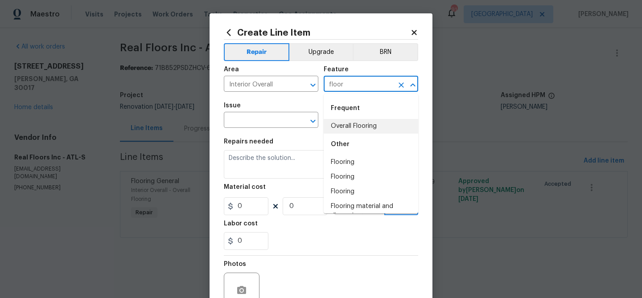
click at [343, 129] on li "Overall Flooring" at bounding box center [371, 126] width 95 height 15
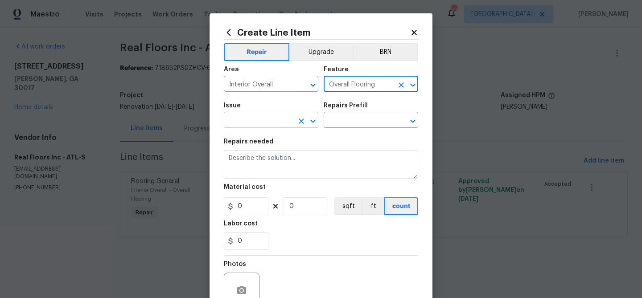
type input "Overall Flooring"
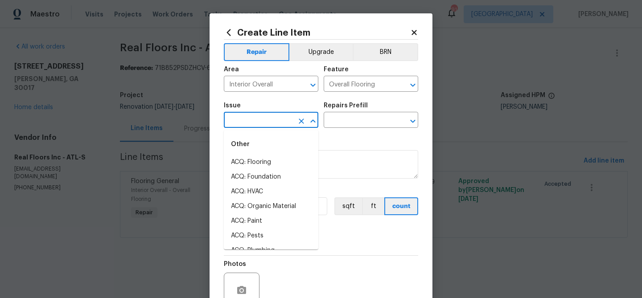
click at [266, 123] on input "text" at bounding box center [259, 121] width 70 height 14
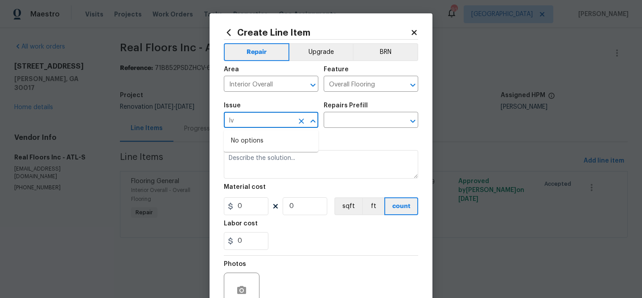
type input "l"
click at [261, 188] on li "Flooring General" at bounding box center [271, 192] width 95 height 15
type input "Flooring General"
click at [326, 122] on input "text" at bounding box center [359, 121] width 70 height 14
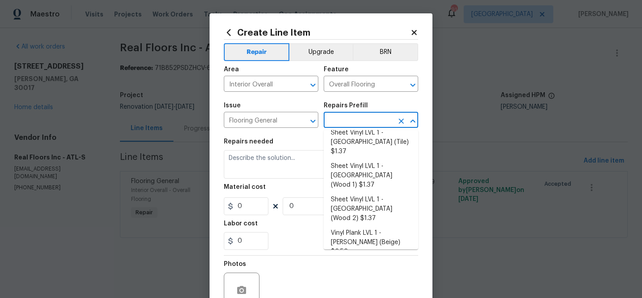
scroll to position [122, 0]
click at [375, 227] on li "Vinyl Plank LVL 1 - [PERSON_NAME] (Beige) $2.50" at bounding box center [371, 243] width 95 height 33
type input "Vinyl Plank LVL 1 - [PERSON_NAME] (Beige) $2.50"
type textarea "Install LVP ([PERSON_NAME] AP835 Prairie Dust) Includes transitions, glue and a…"
type input "2.5"
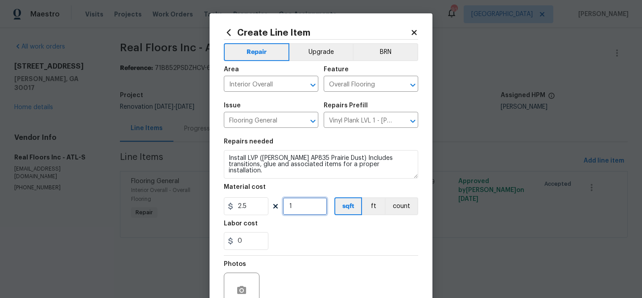
click at [313, 207] on input "1" at bounding box center [305, 207] width 45 height 18
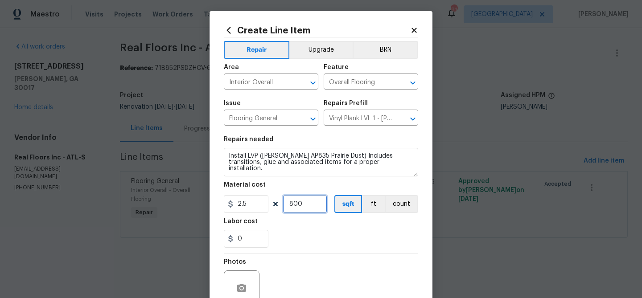
type input "800"
click at [338, 233] on div "0" at bounding box center [321, 239] width 195 height 18
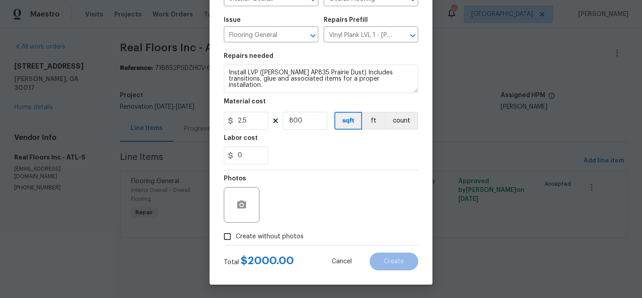
drag, startPoint x: 285, startPoint y: 236, endPoint x: 290, endPoint y: 234, distance: 5.4
click at [287, 235] on span "Create without photos" at bounding box center [270, 236] width 68 height 9
click at [297, 198] on div "Photos" at bounding box center [321, 199] width 195 height 58
click at [245, 234] on span "Create without photos" at bounding box center [270, 236] width 68 height 9
click at [236, 234] on input "Create without photos" at bounding box center [227, 236] width 17 height 17
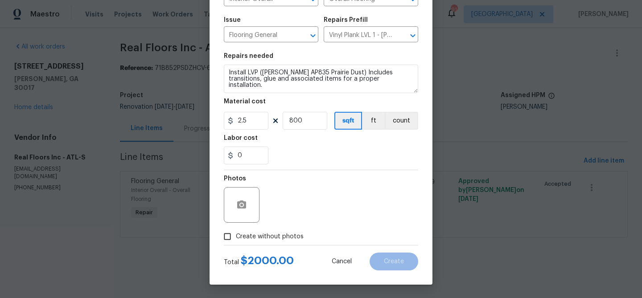
checkbox input "true"
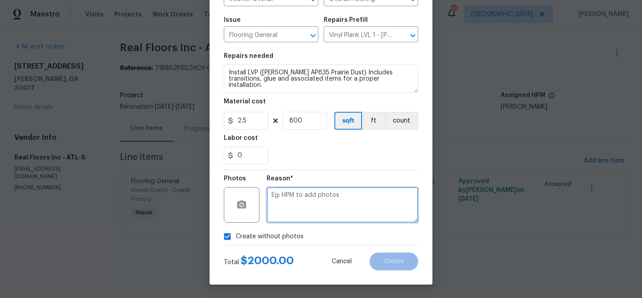
click at [295, 198] on textarea at bounding box center [343, 205] width 152 height 36
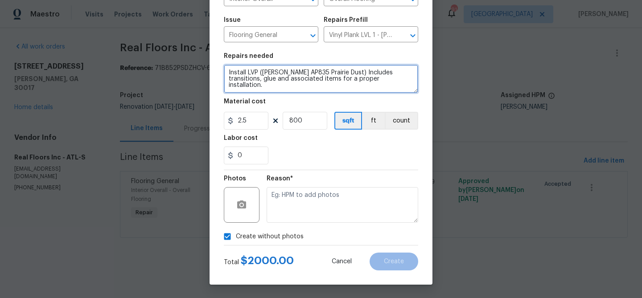
click at [229, 70] on textarea "Install LVP (Knighton AP835 Prairie Dust) Includes transitions, glue and associ…" at bounding box center [321, 79] width 195 height 29
type textarea "Kitchen, foyer, hallway, and dining- Install LVP ([PERSON_NAME] AP835 Prairie D…"
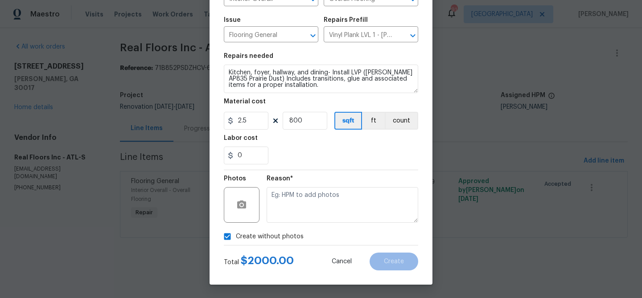
click at [294, 154] on div "0" at bounding box center [321, 156] width 195 height 18
click at [317, 206] on textarea at bounding box center [343, 205] width 152 height 36
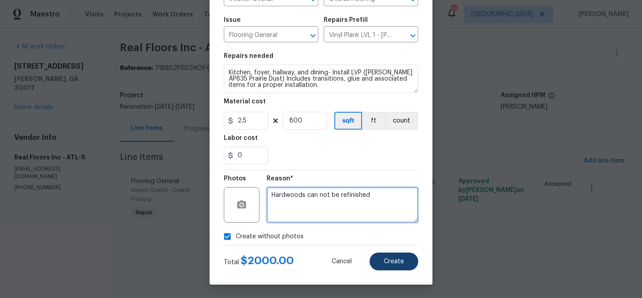
type textarea "Hardwoods can not be refinished"
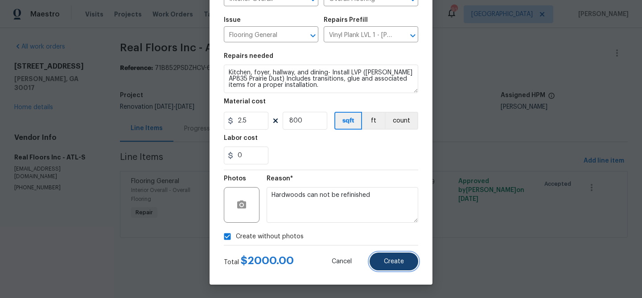
click at [381, 262] on button "Create" at bounding box center [394, 262] width 49 height 18
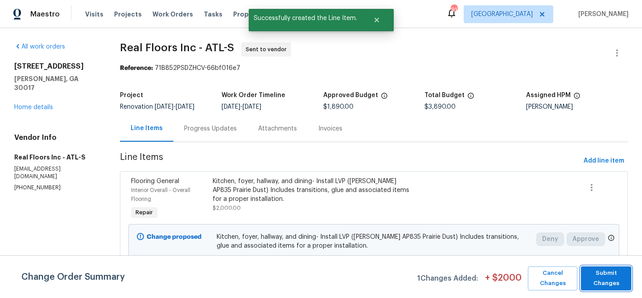
click at [610, 269] on span "Submit Changes" at bounding box center [606, 279] width 41 height 21
